Goal: Transaction & Acquisition: Purchase product/service

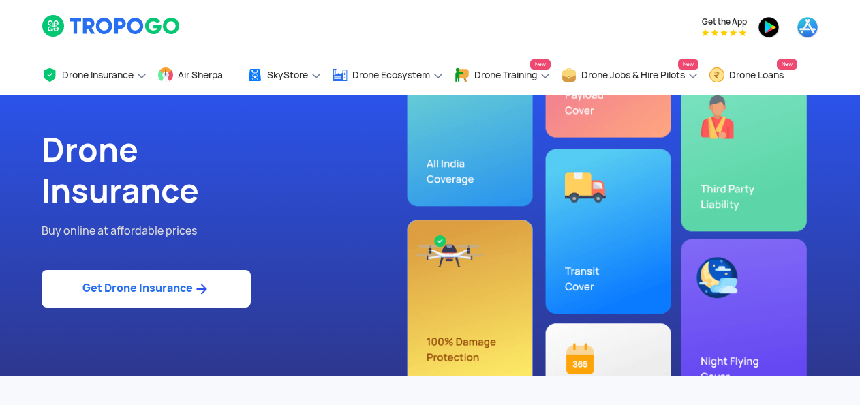
click at [148, 290] on link "Get Drone Insurance" at bounding box center [146, 289] width 209 height 38
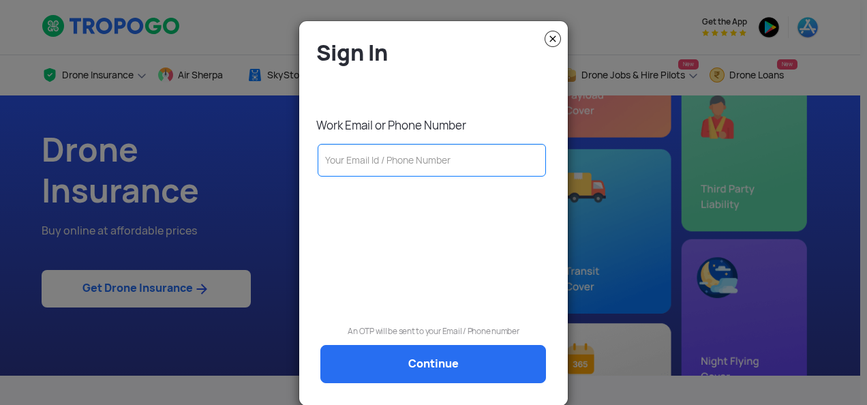
click at [350, 164] on input "text" at bounding box center [432, 160] width 228 height 33
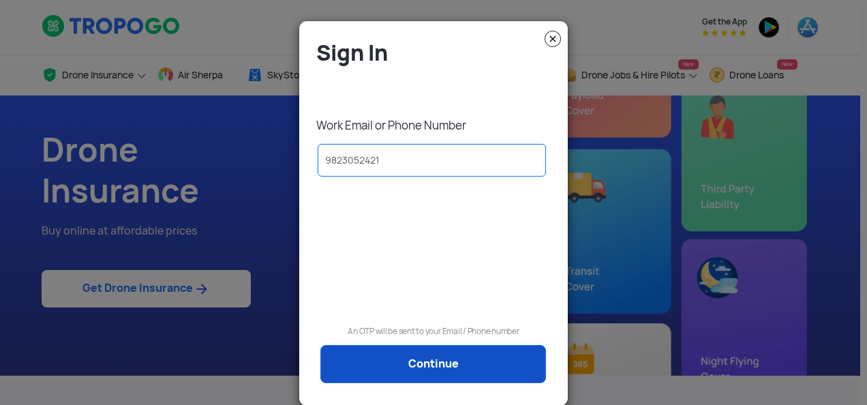
type input "9823052421"
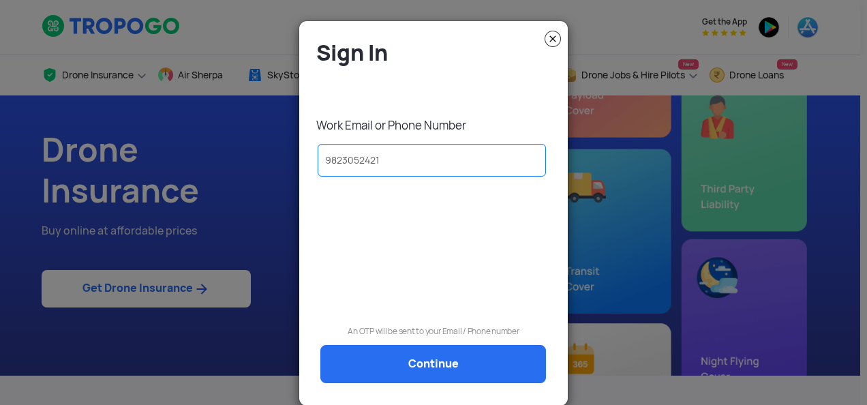
click at [425, 370] on link "Continue" at bounding box center [433, 364] width 226 height 38
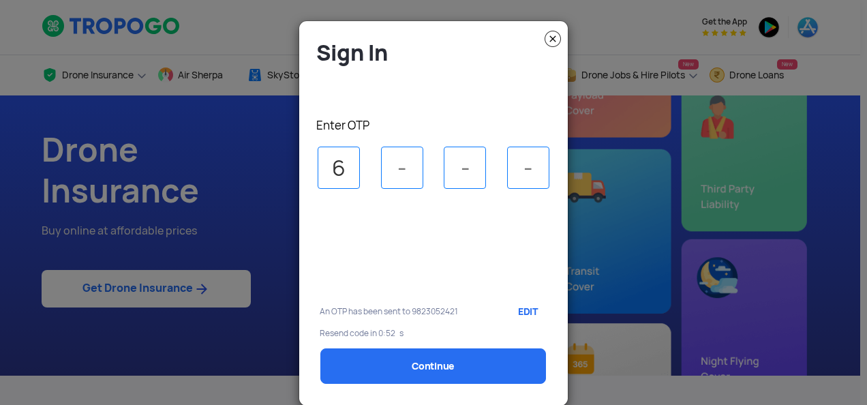
type input "6"
type input "4"
type input "0"
type input "5"
select select "1000000"
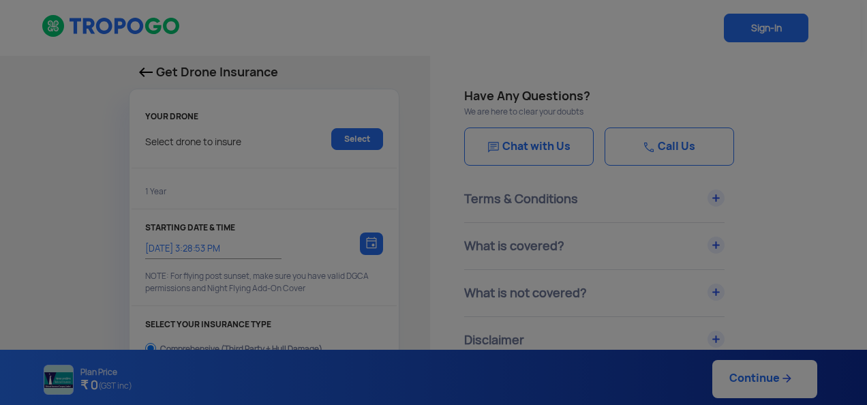
type input "[DATE] 3:38:00 PM"
